Goal: Information Seeking & Learning: Learn about a topic

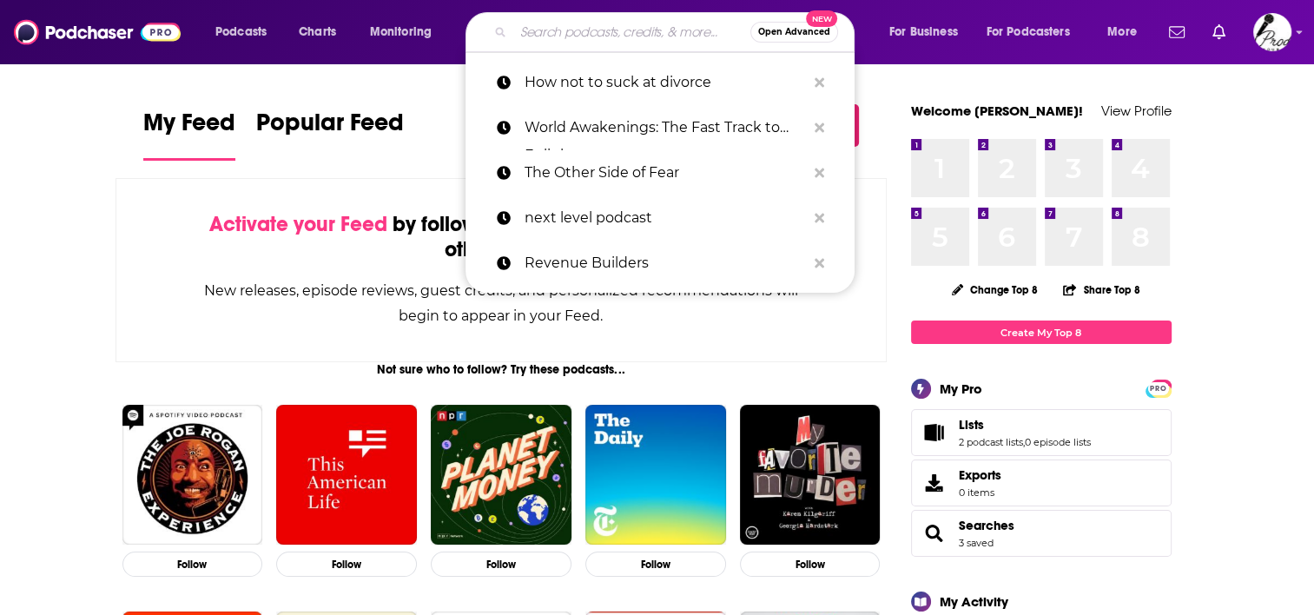
click at [548, 32] on input "Search podcasts, credits, & more..." at bounding box center [631, 32] width 237 height 28
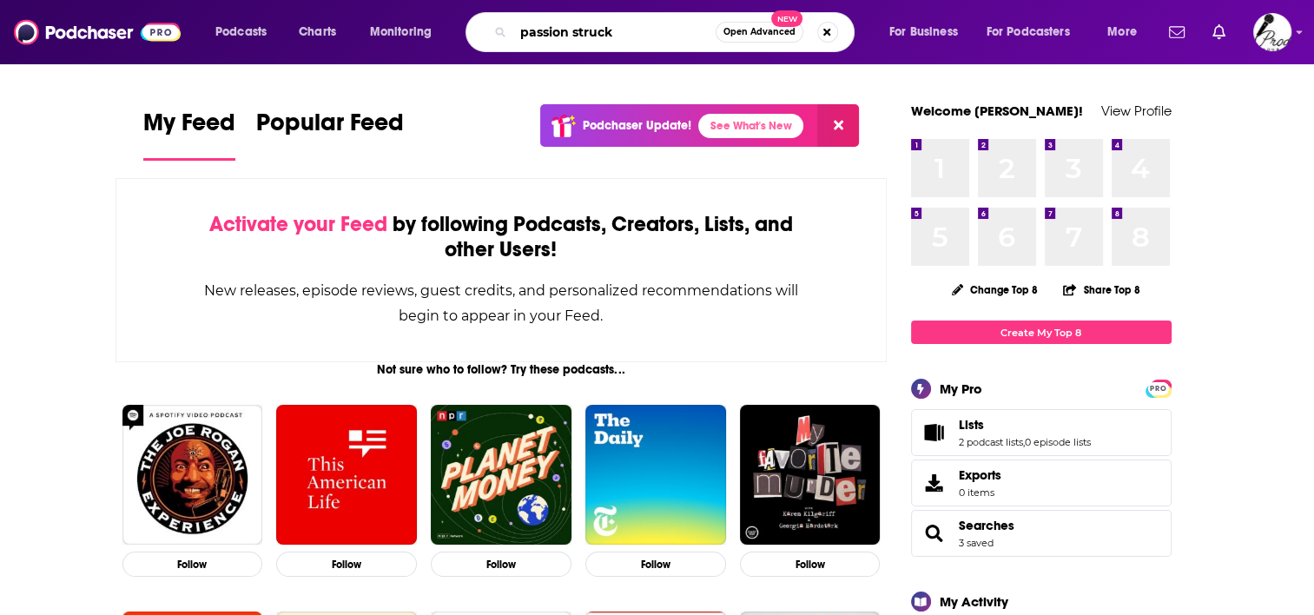
type input "passion struck"
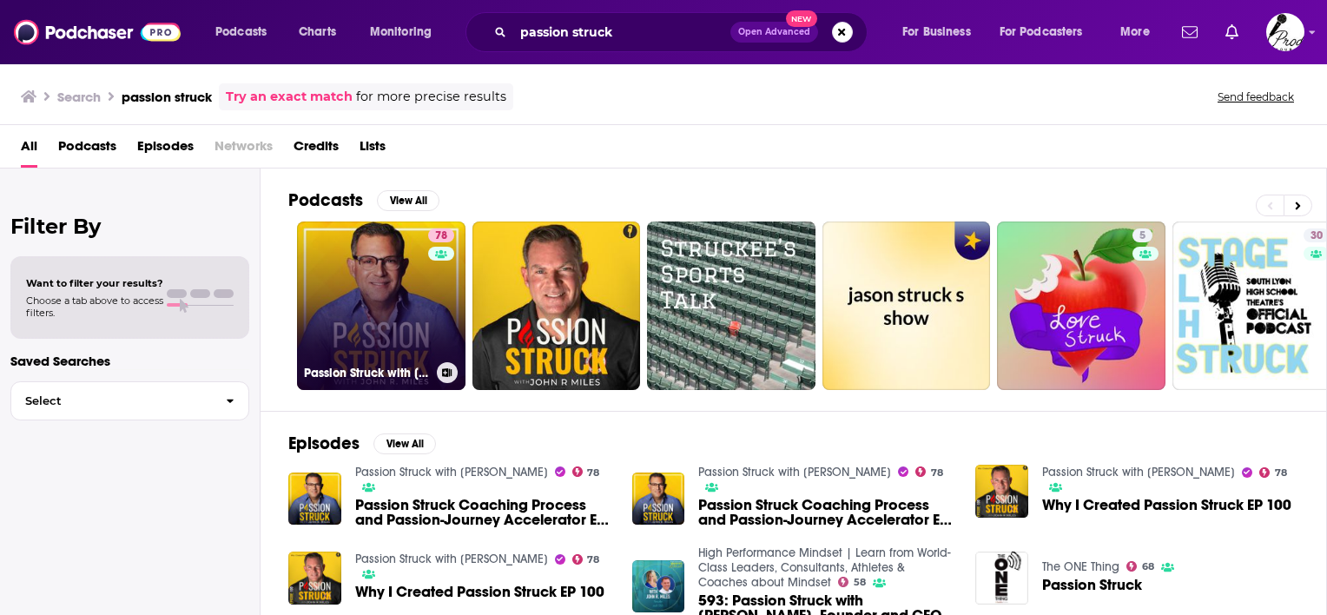
click at [387, 316] on link "78 Passion Struck with [PERSON_NAME]" at bounding box center [381, 305] width 169 height 169
